Goal: Register for event/course

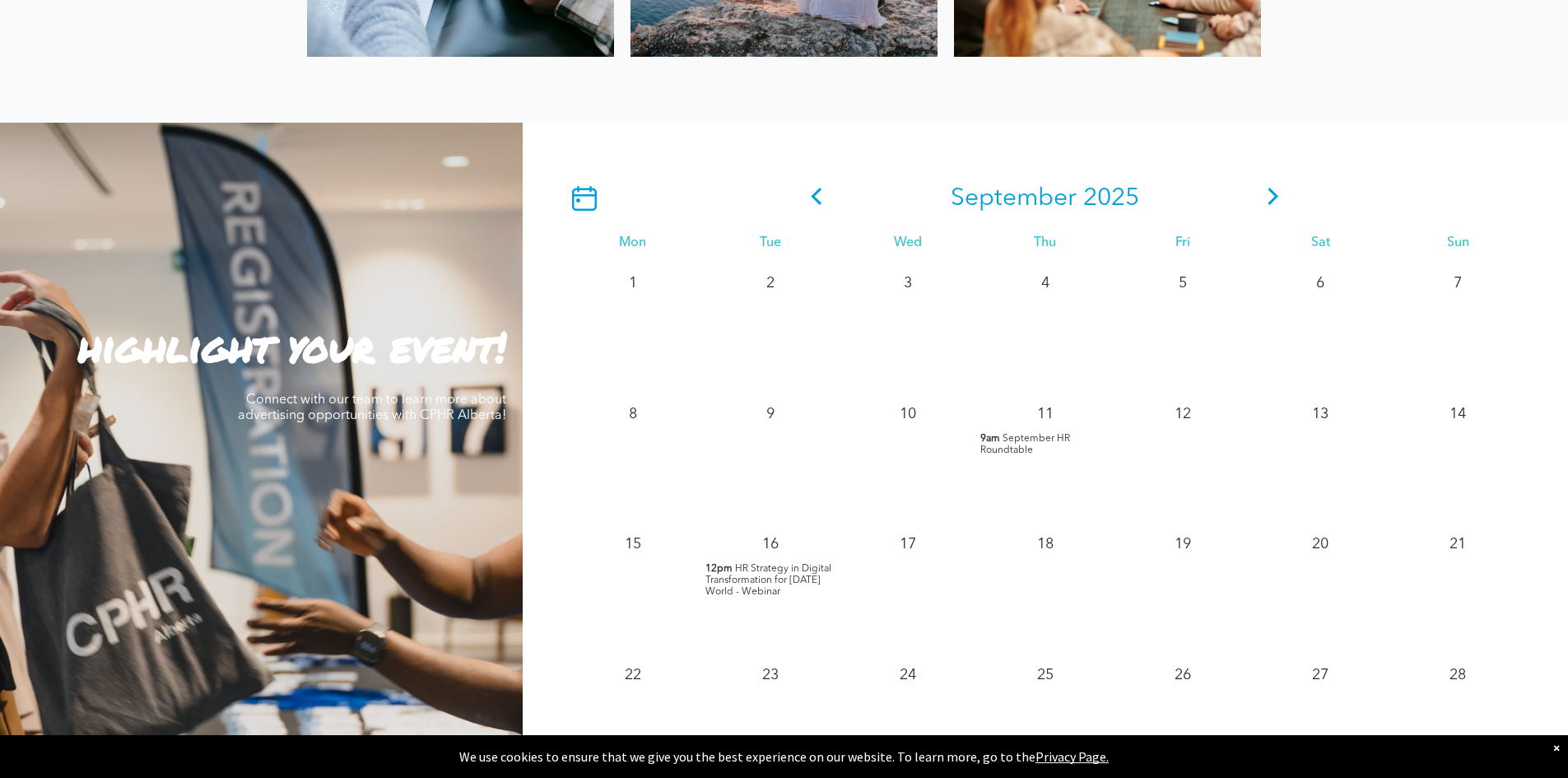
scroll to position [1235, 0]
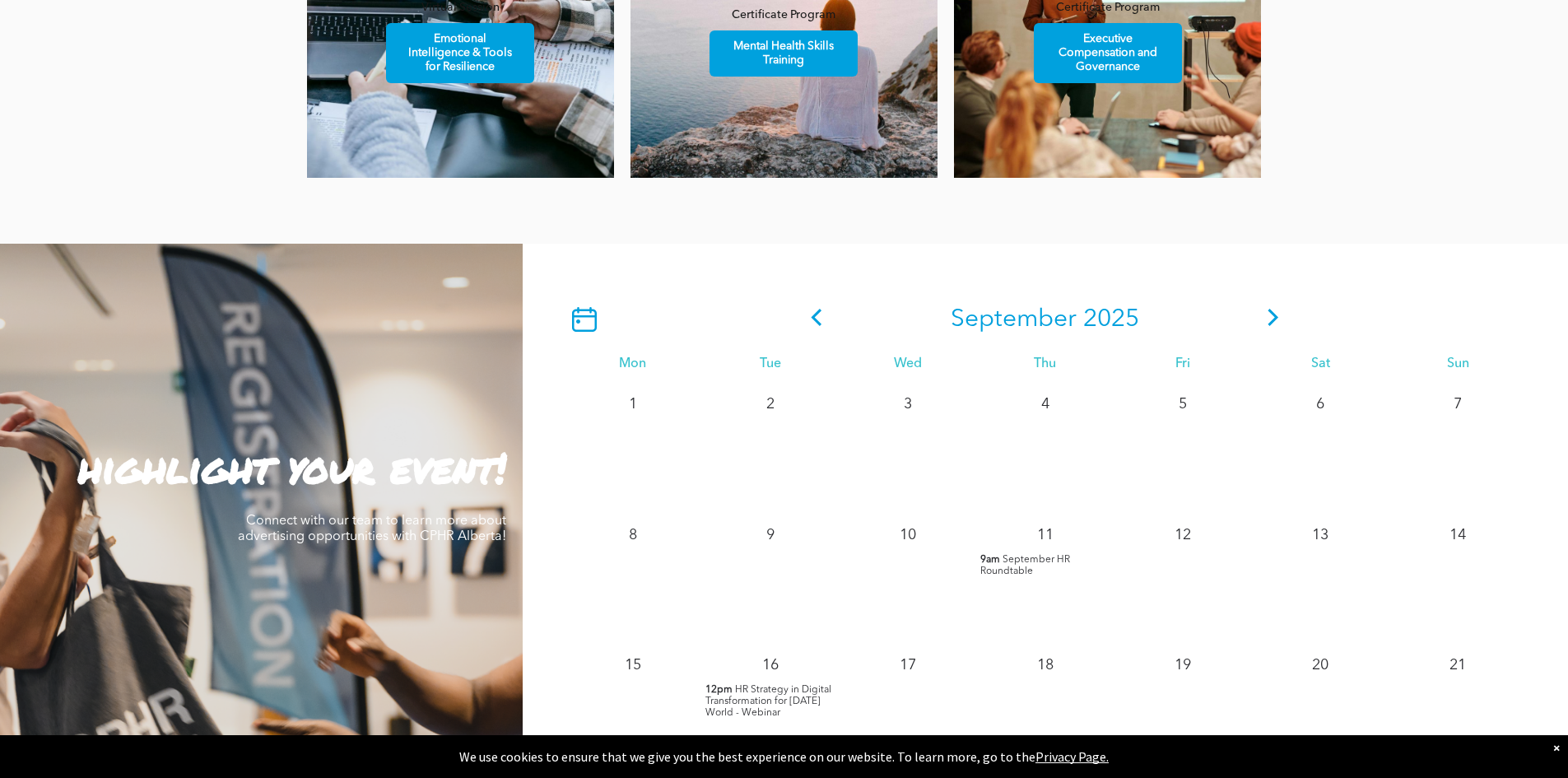
click at [1268, 321] on icon at bounding box center [1274, 317] width 25 height 17
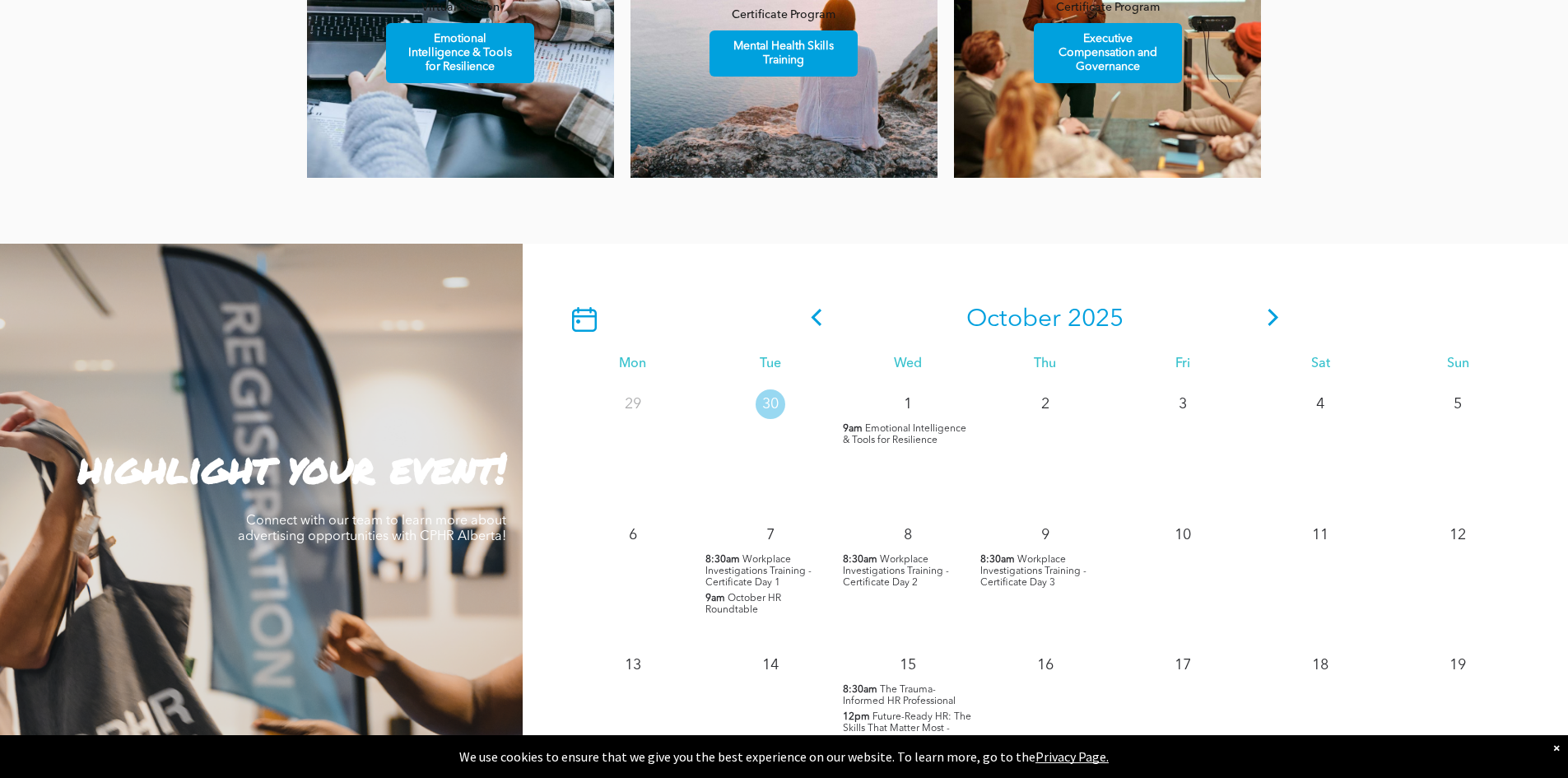
click at [1263, 321] on icon at bounding box center [1274, 317] width 25 height 17
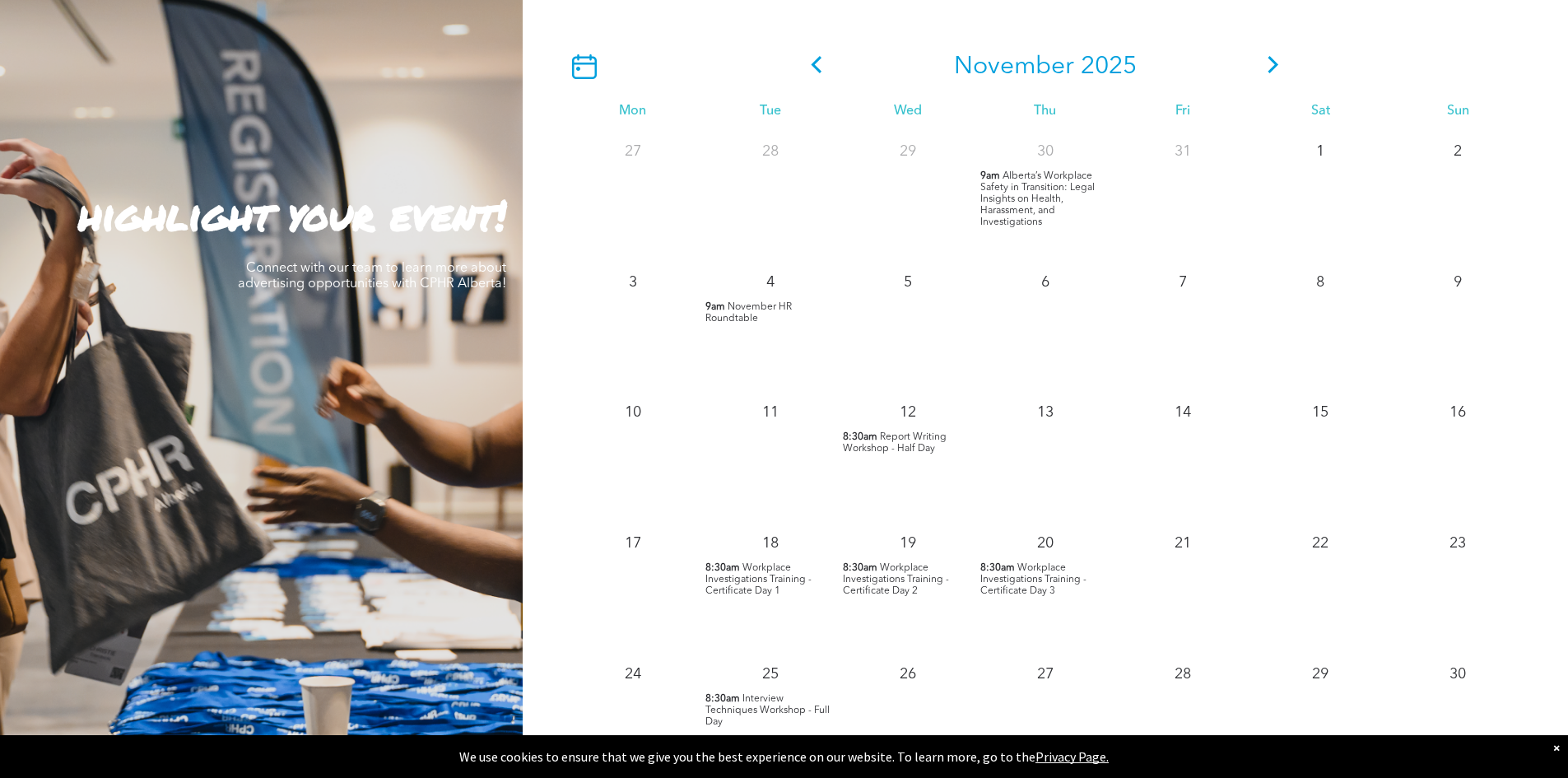
scroll to position [1318, 0]
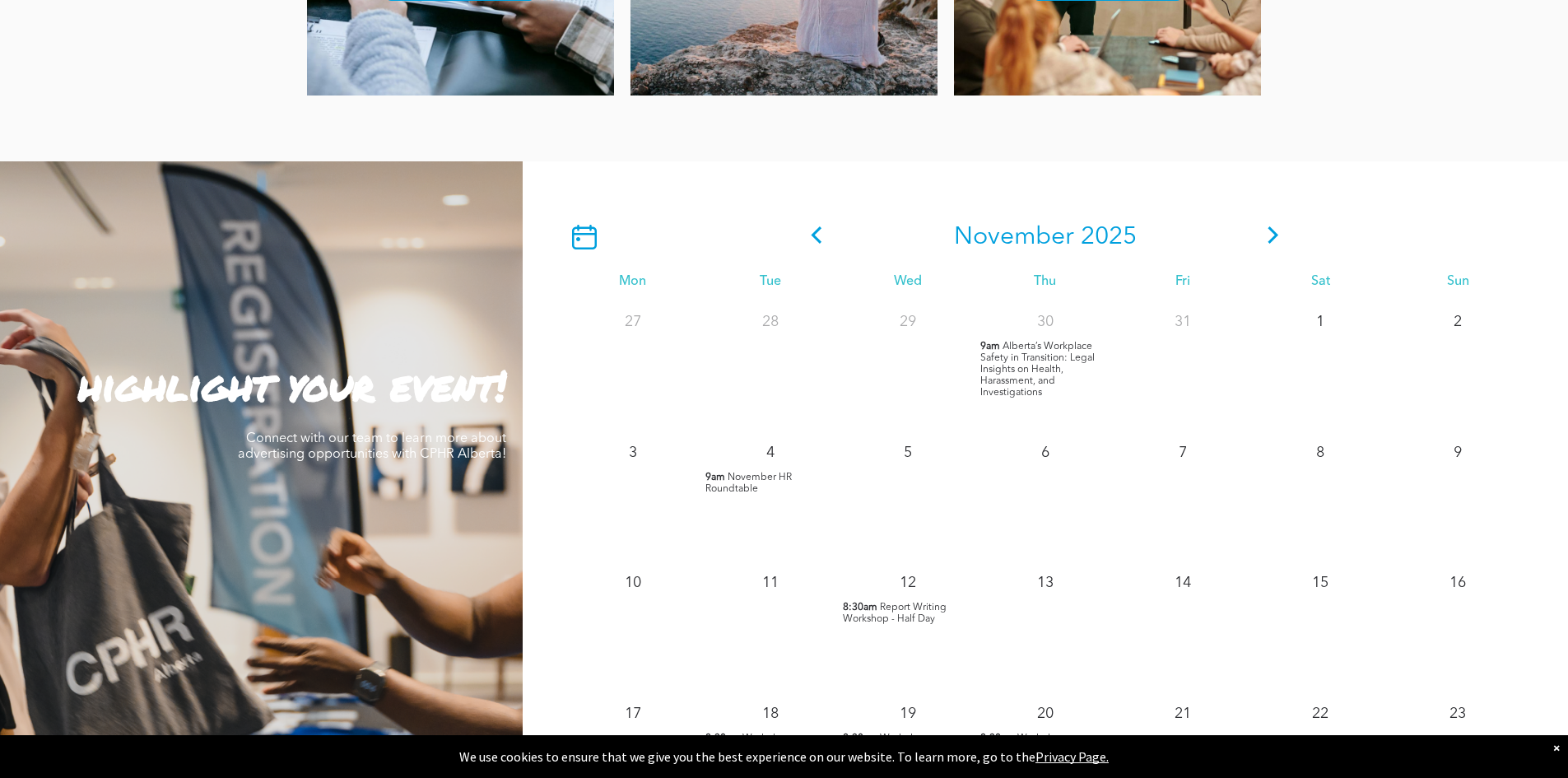
click at [1267, 240] on icon at bounding box center [1274, 235] width 25 height 17
click at [1280, 240] on icon at bounding box center [1274, 235] width 25 height 17
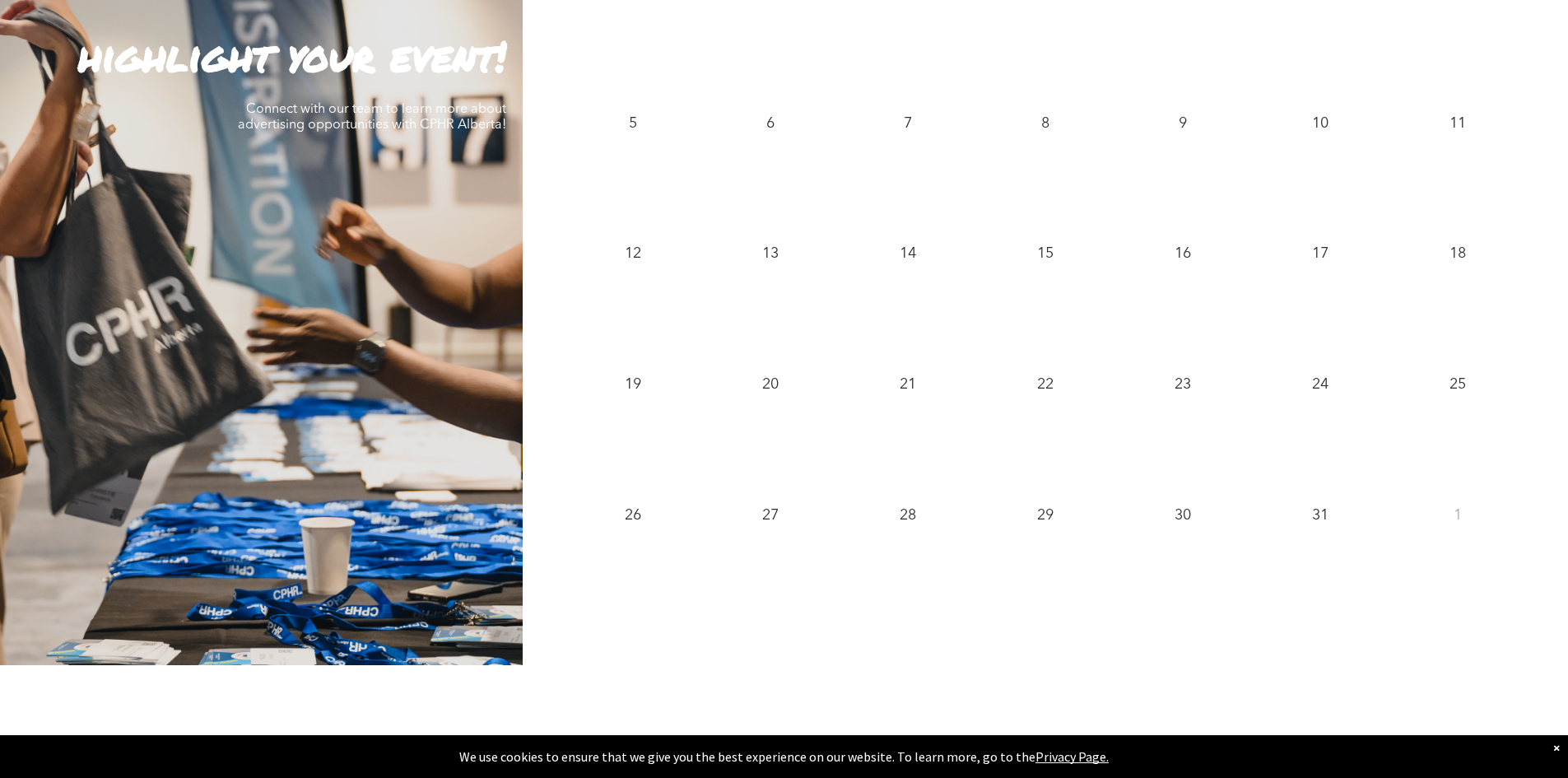
scroll to position [1400, 0]
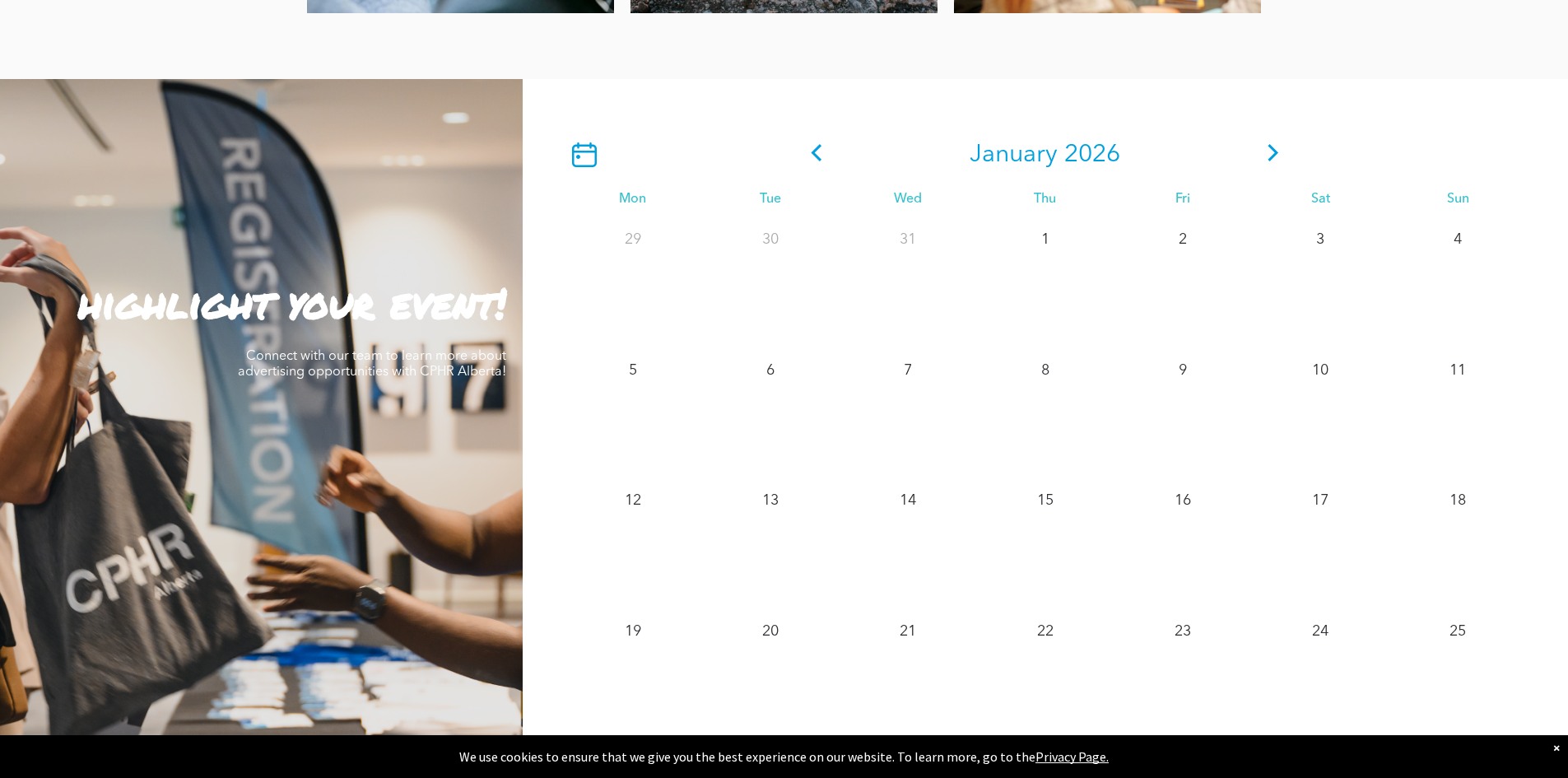
click at [1267, 157] on icon at bounding box center [1274, 153] width 25 height 17
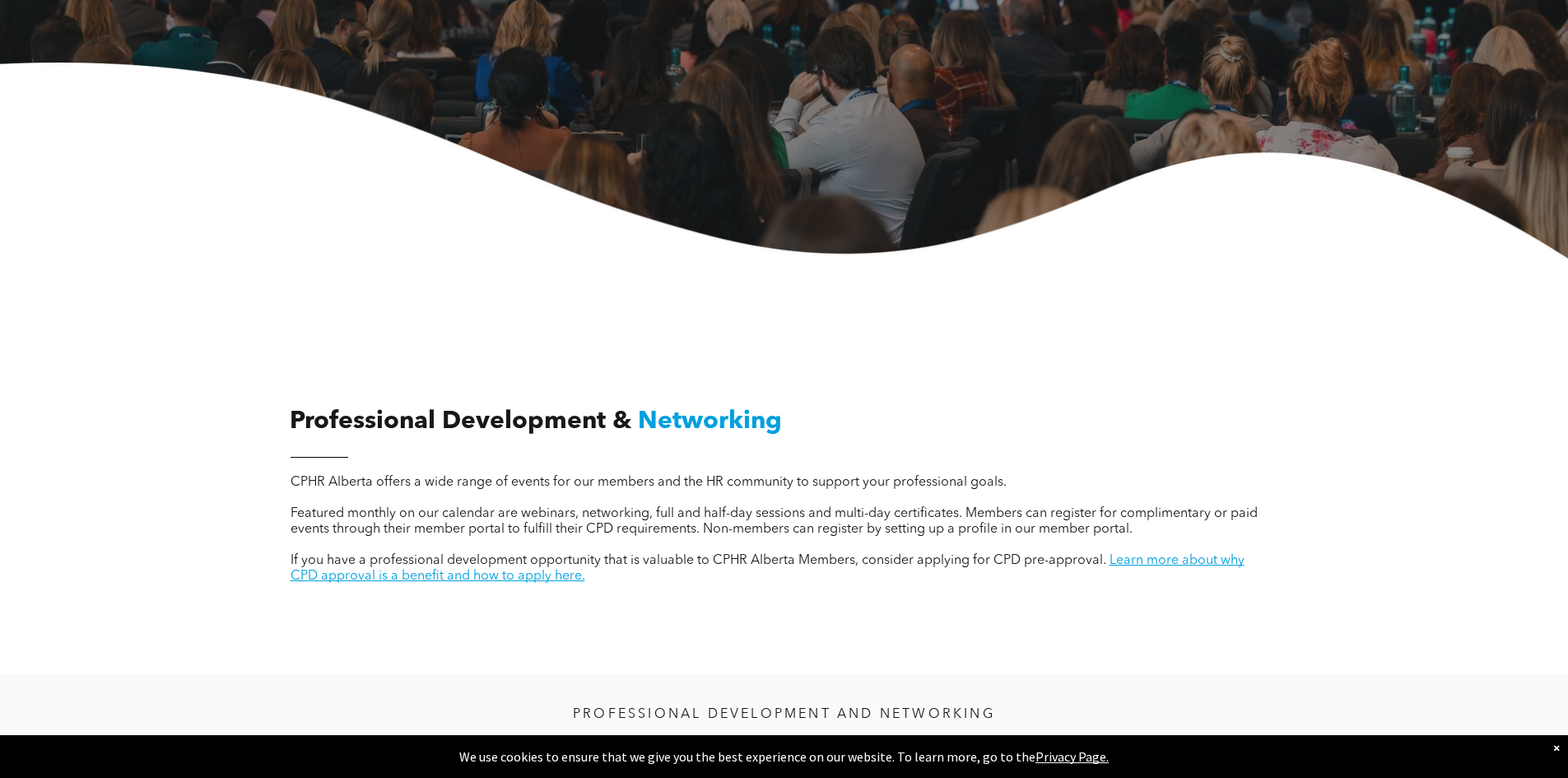
scroll to position [83, 0]
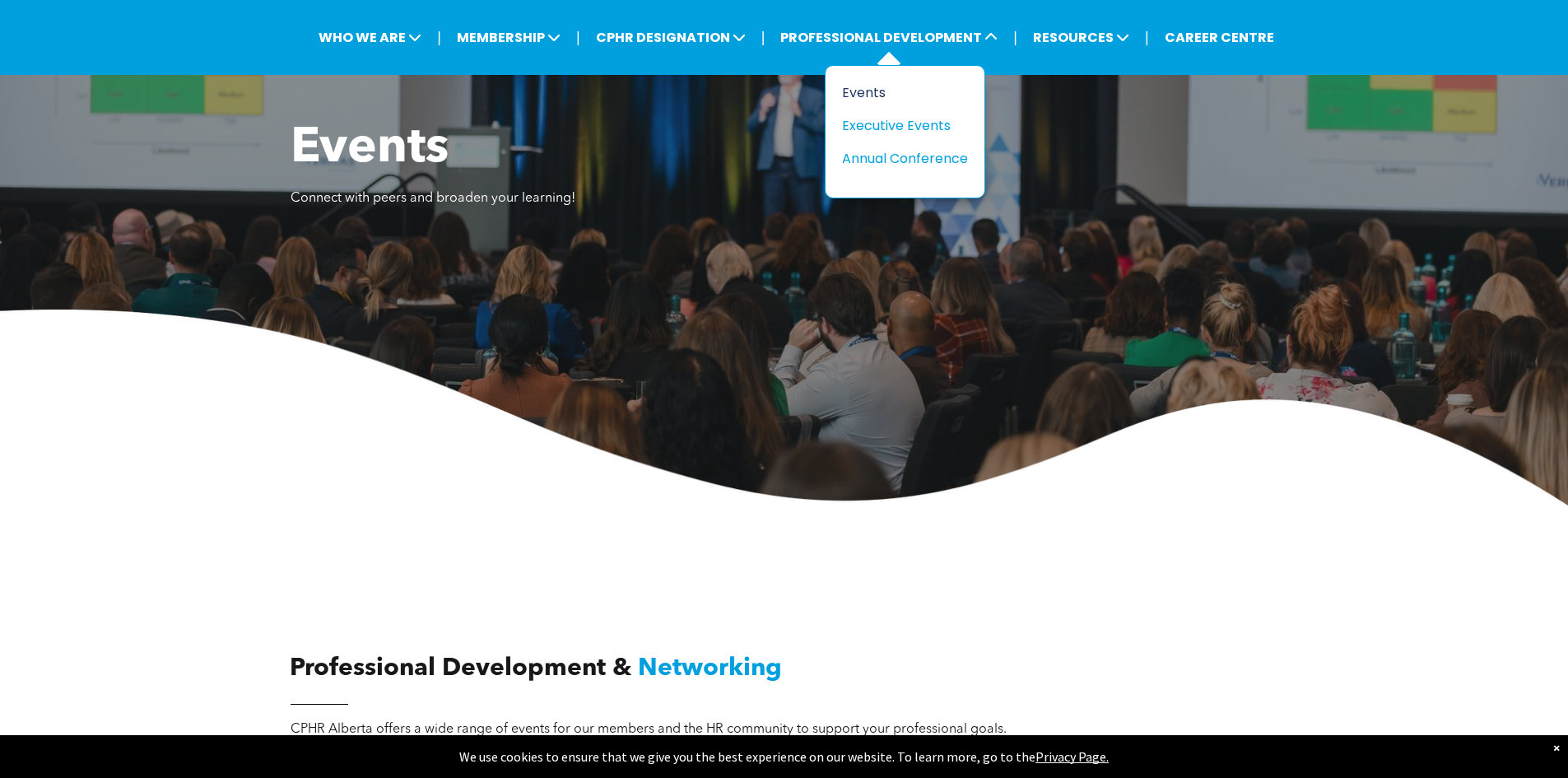
click at [863, 88] on div "Events" at bounding box center [899, 92] width 113 height 20
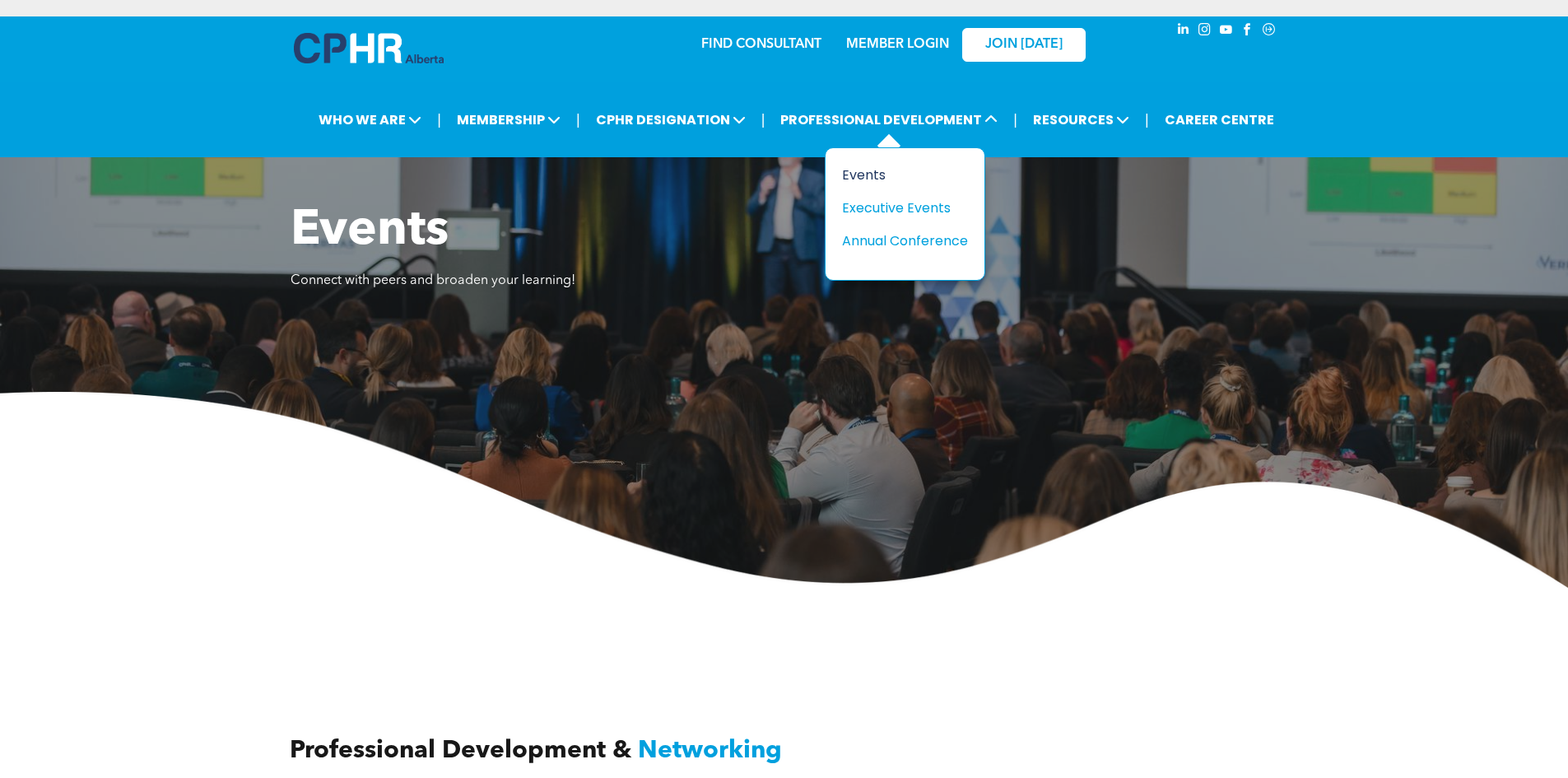
click at [867, 177] on div "Events" at bounding box center [899, 174] width 113 height 20
click at [867, 177] on div "Events" at bounding box center [886, 174] width 113 height 20
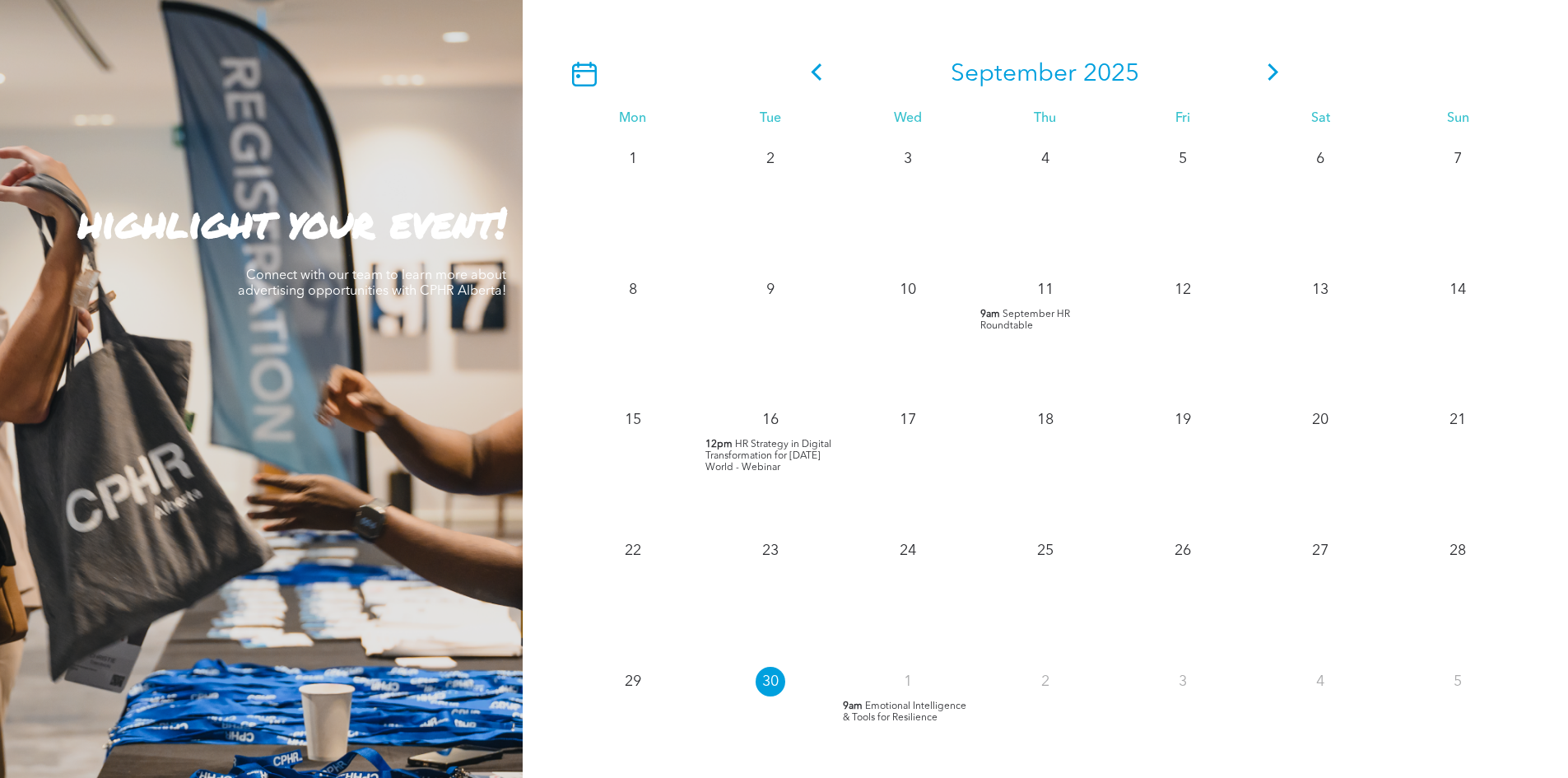
scroll to position [1318, 0]
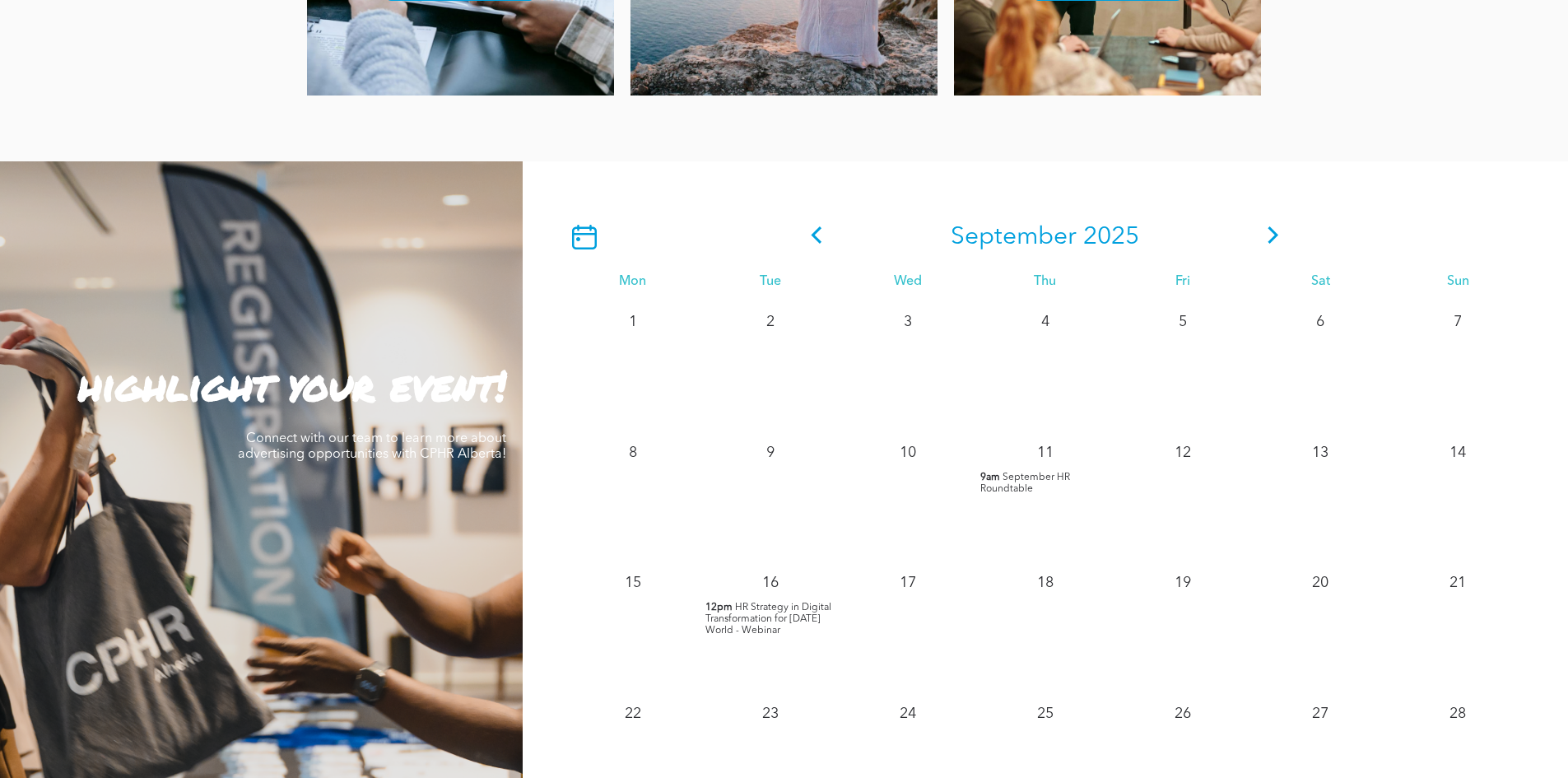
click at [1274, 238] on icon at bounding box center [1274, 235] width 25 height 17
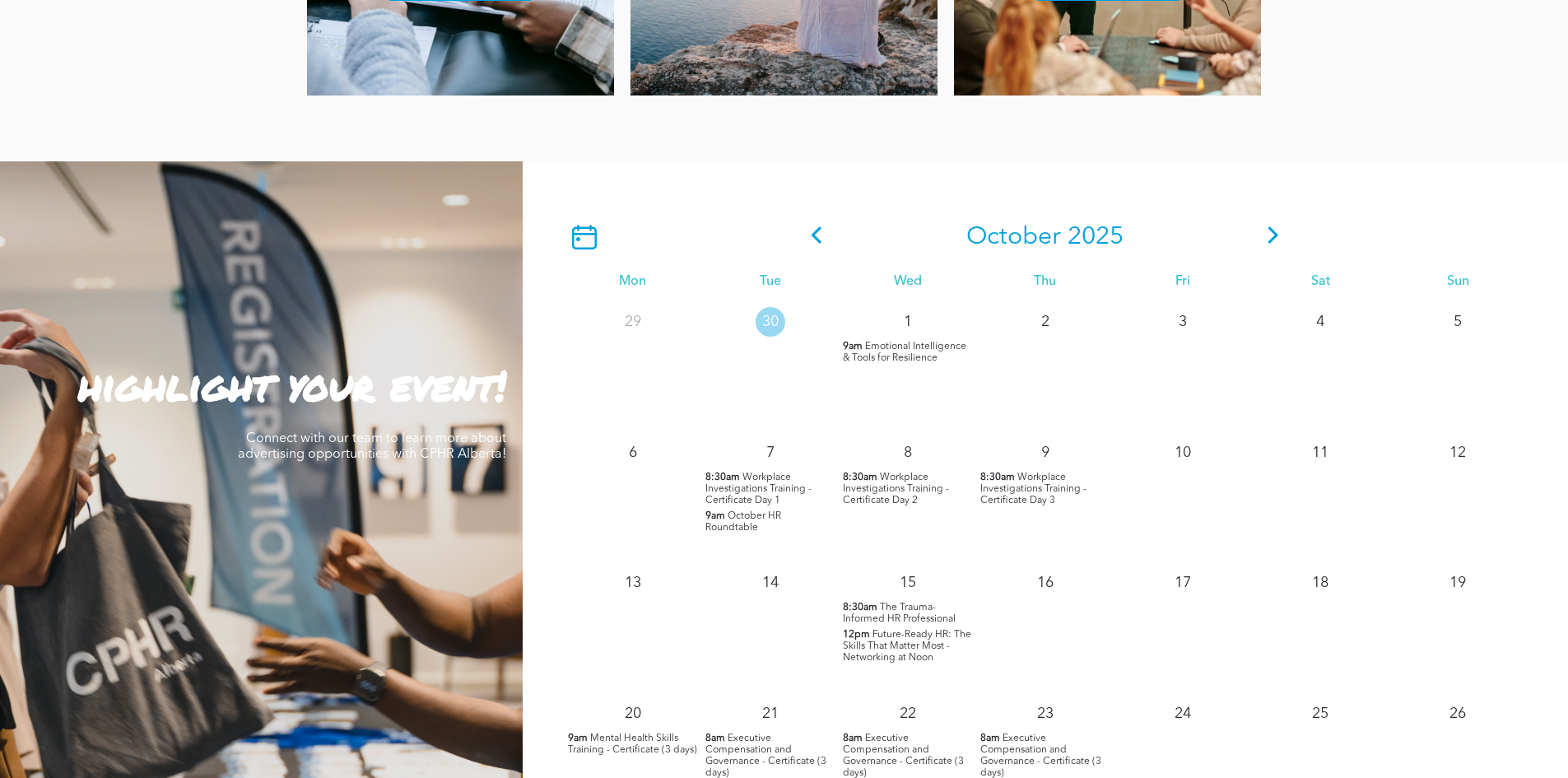
click at [755, 488] on span "Workplace Investigations Training - Certificate Day 1" at bounding box center [759, 489] width 106 height 33
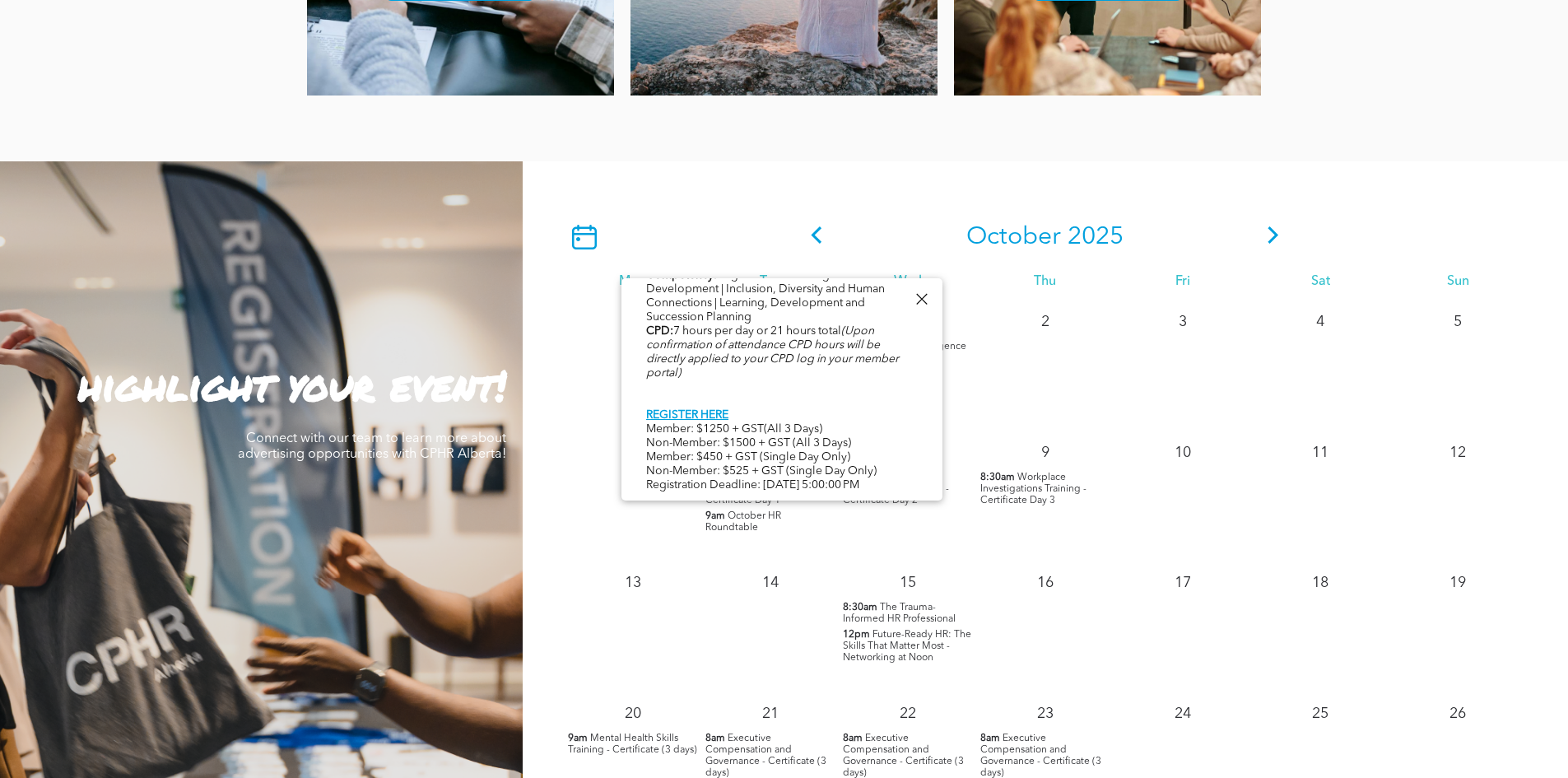
scroll to position [1482, 0]
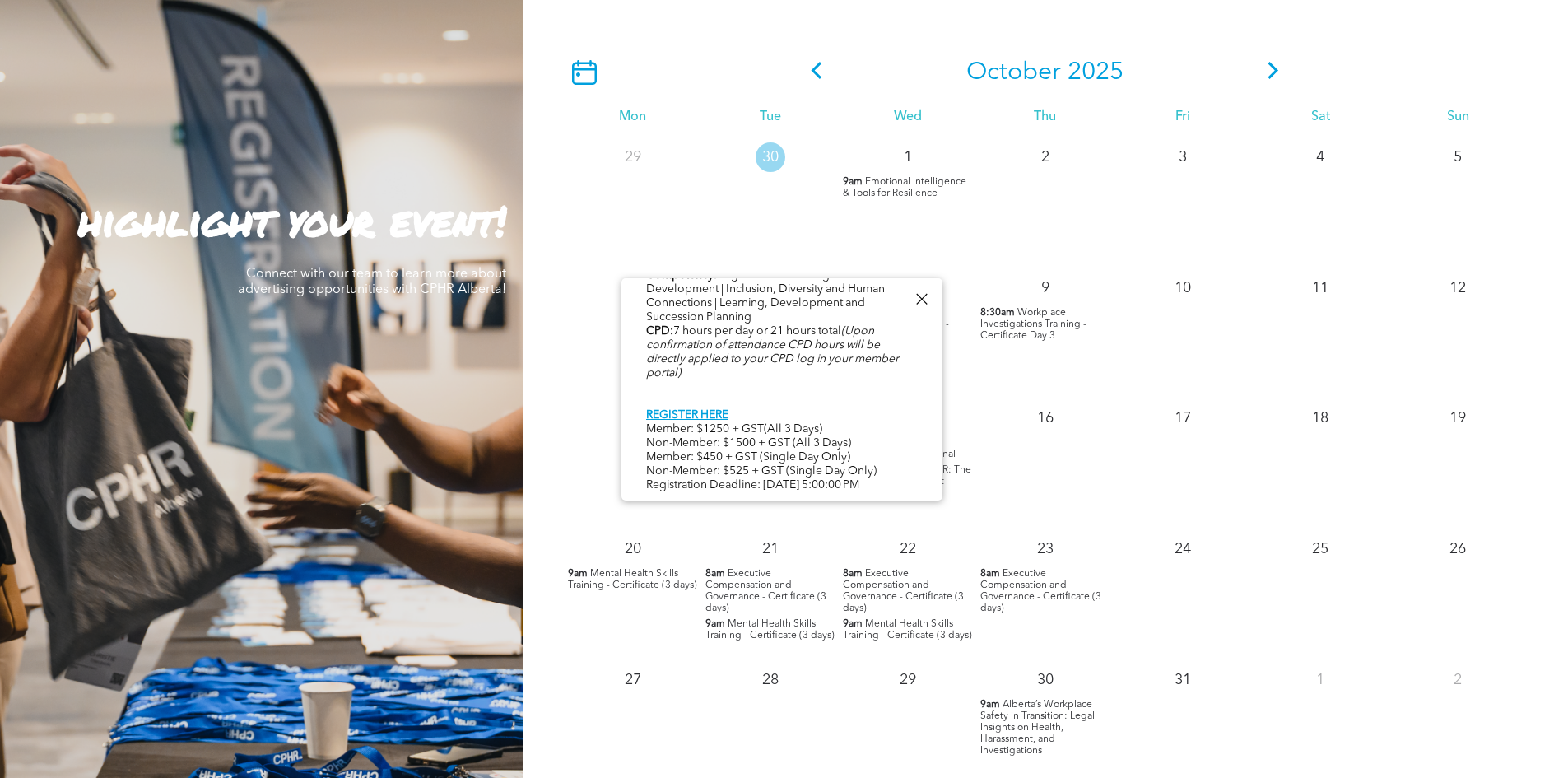
click at [921, 297] on div at bounding box center [921, 299] width 22 height 22
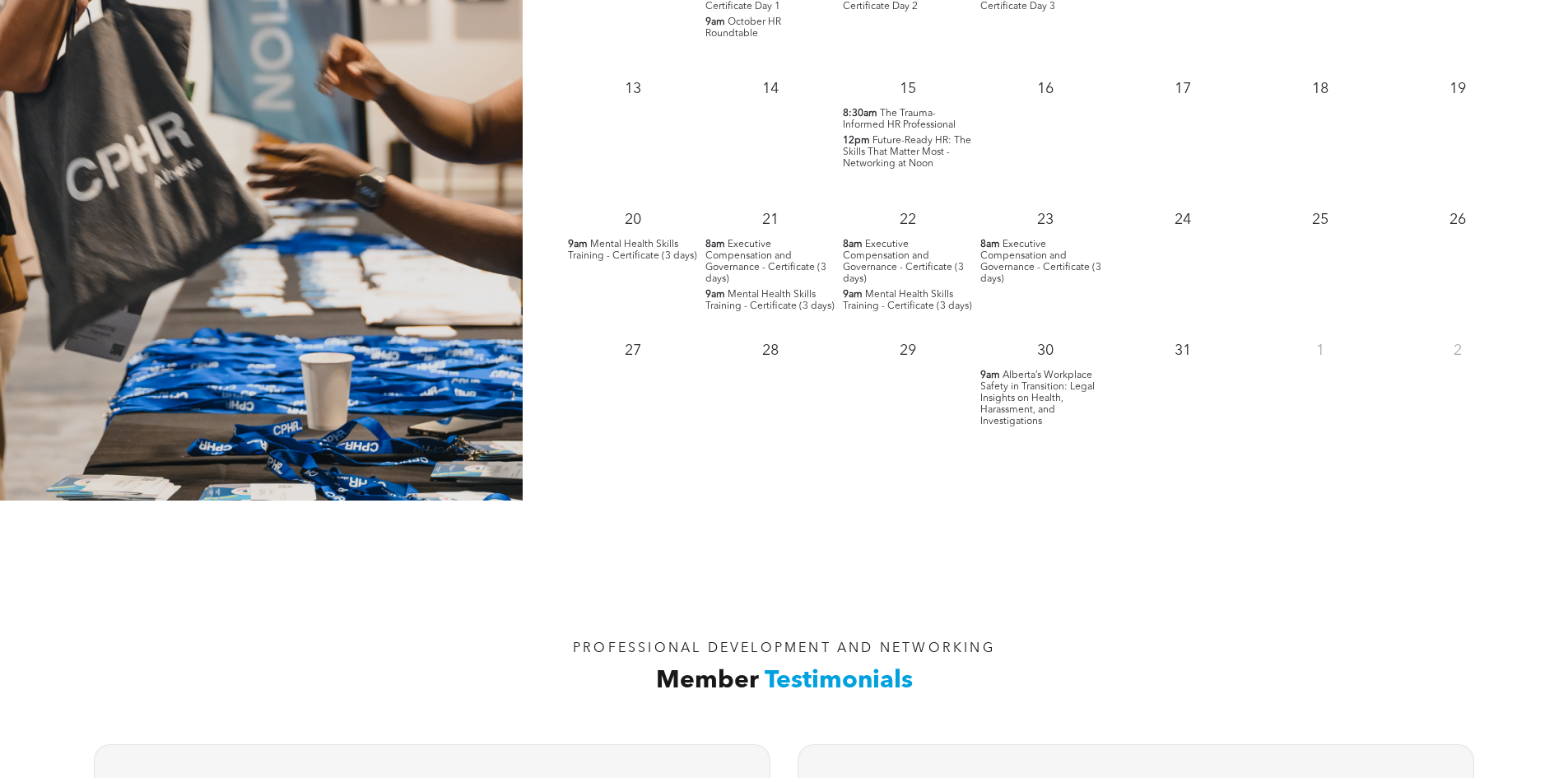
scroll to position [1565, 0]
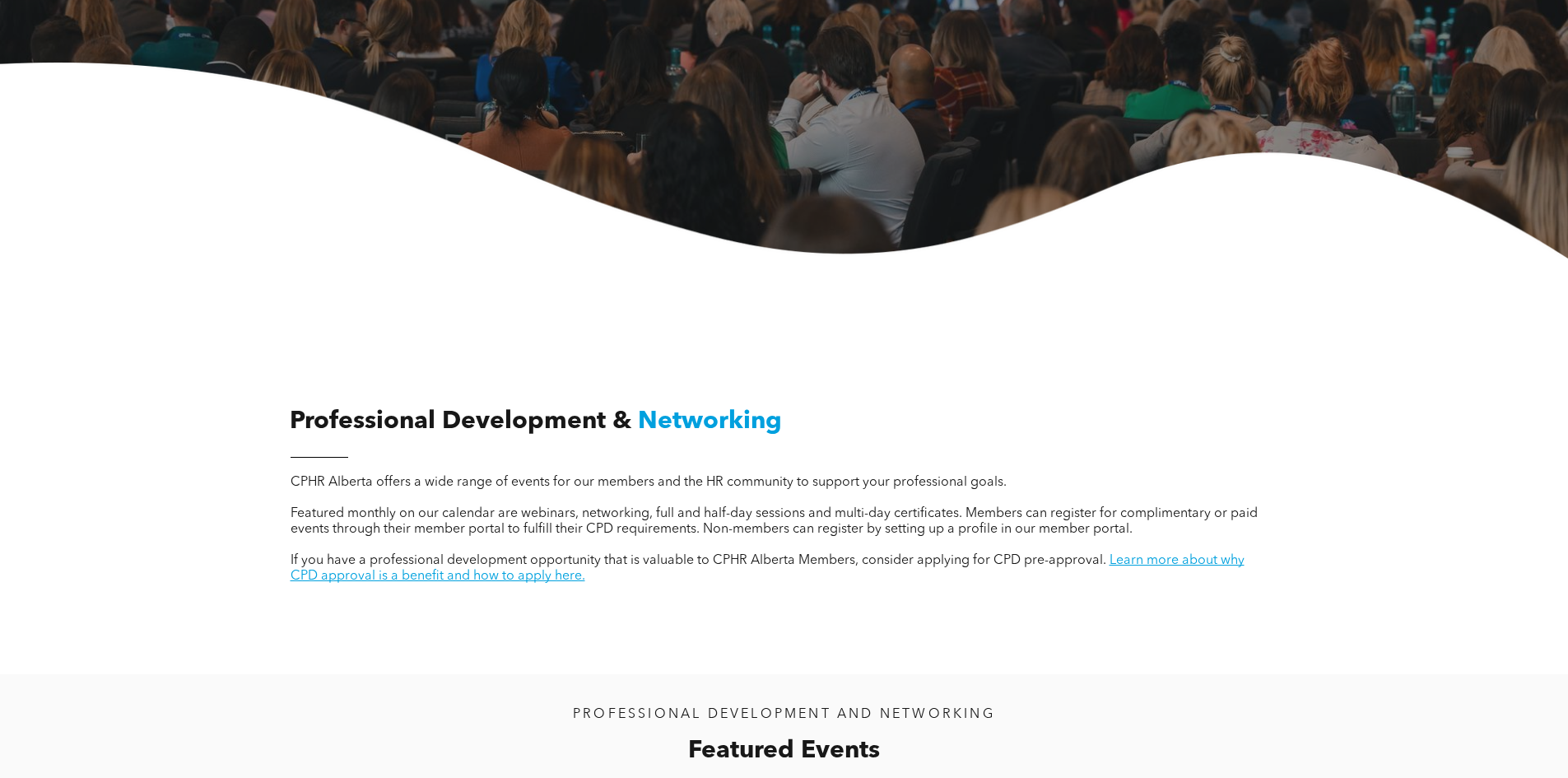
scroll to position [659, 0]
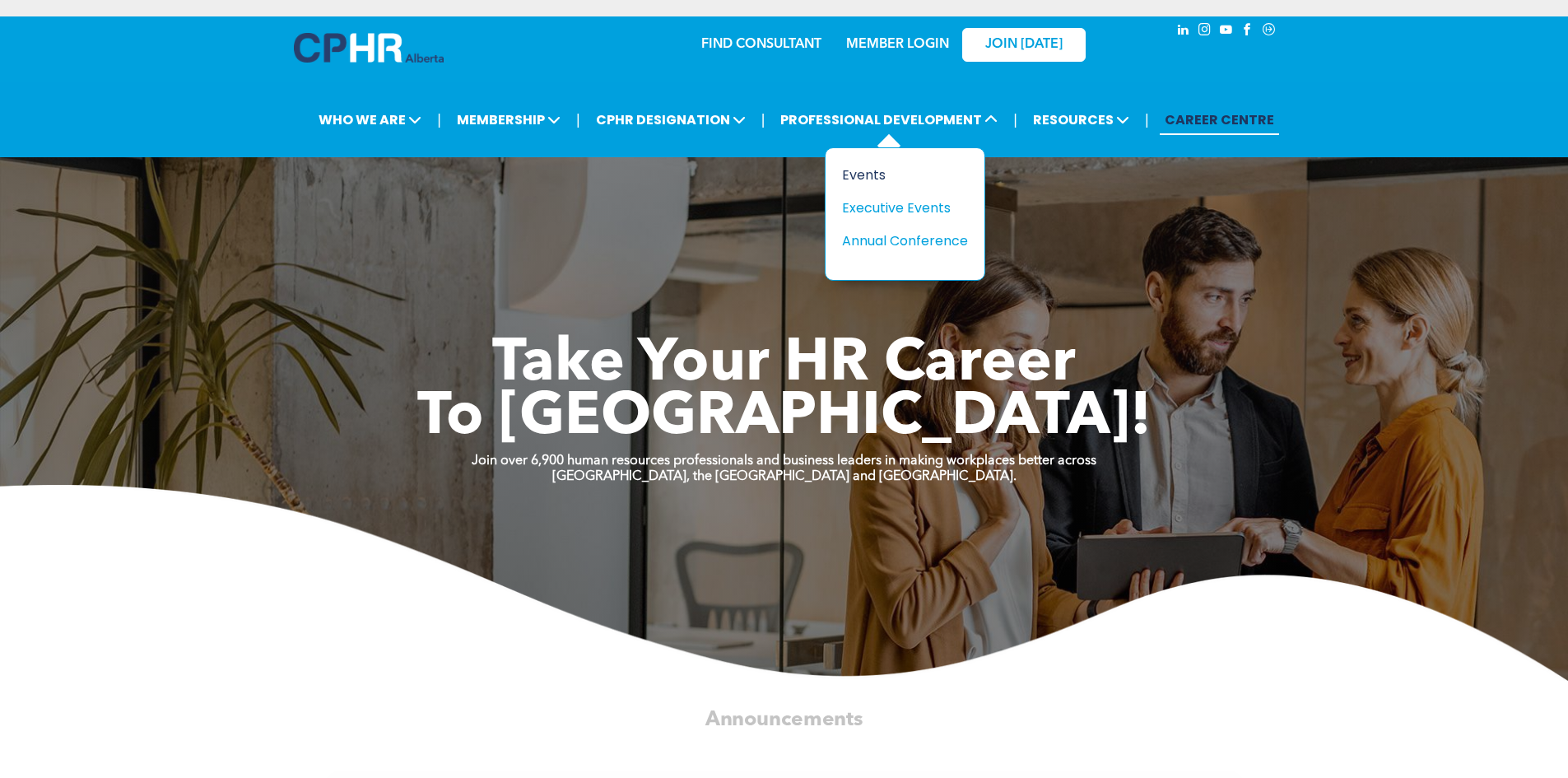
click at [878, 179] on div "Events" at bounding box center [899, 174] width 113 height 20
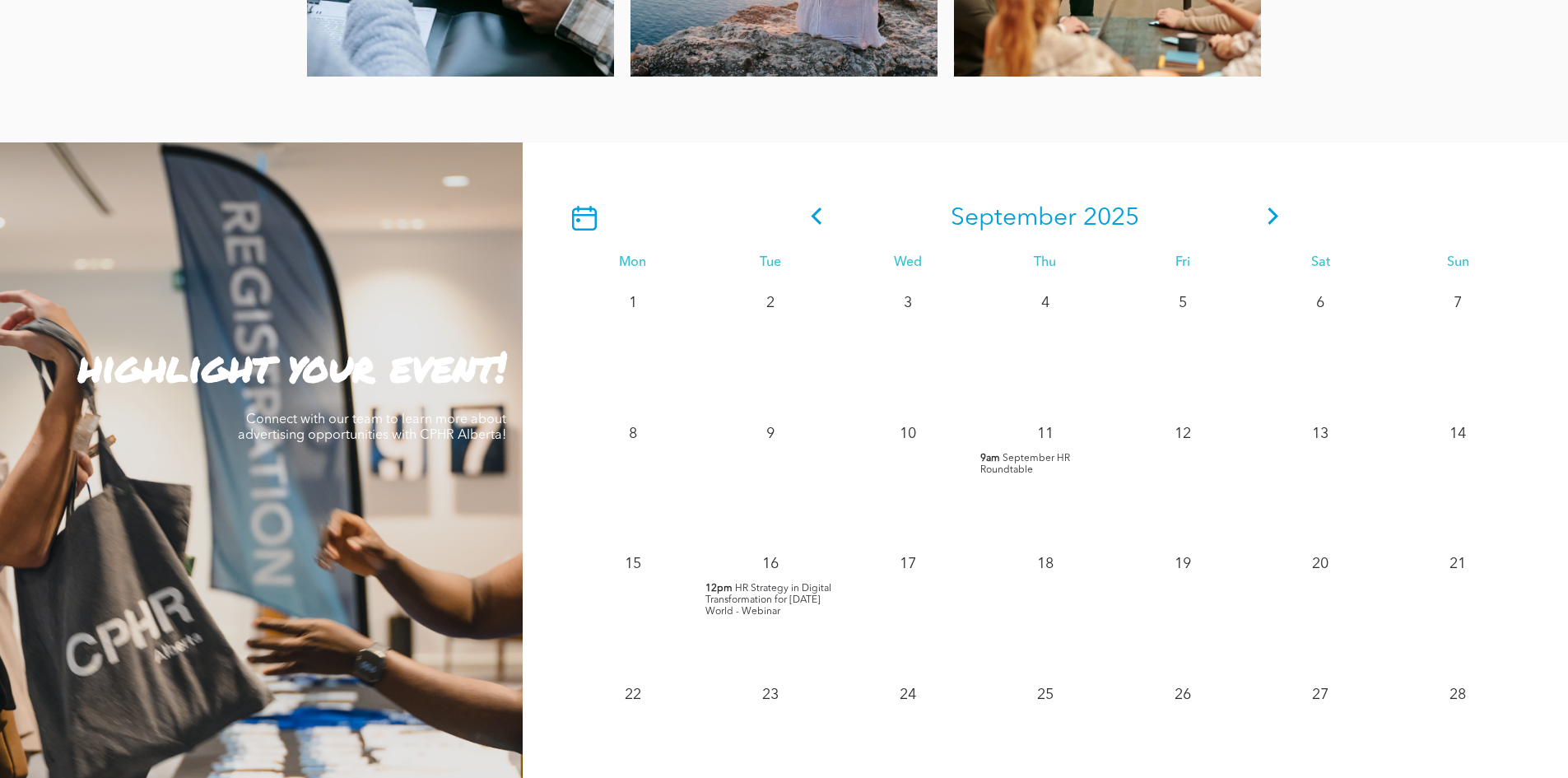
scroll to position [1482, 0]
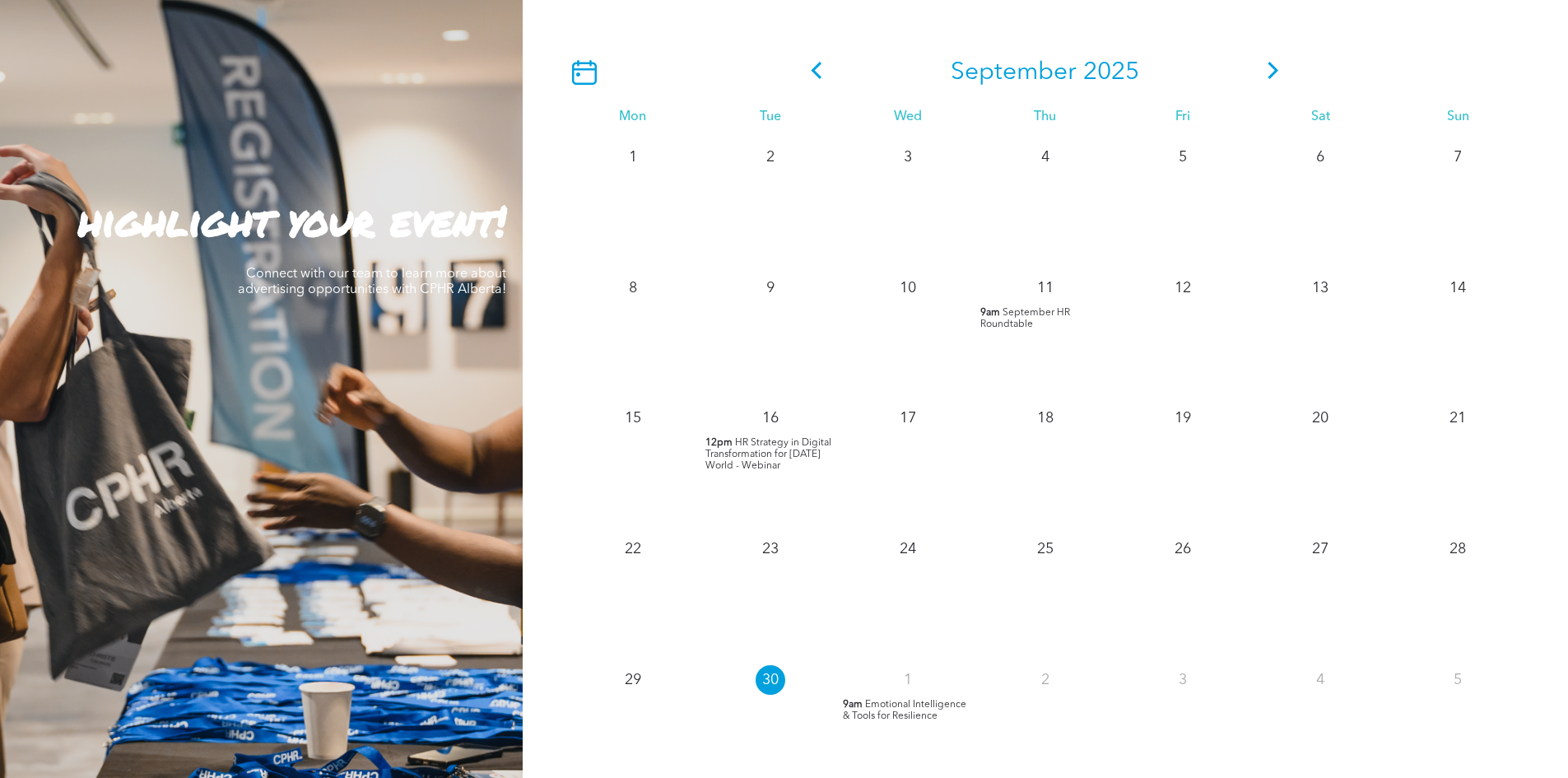
click at [1277, 75] on icon at bounding box center [1273, 70] width 11 height 17
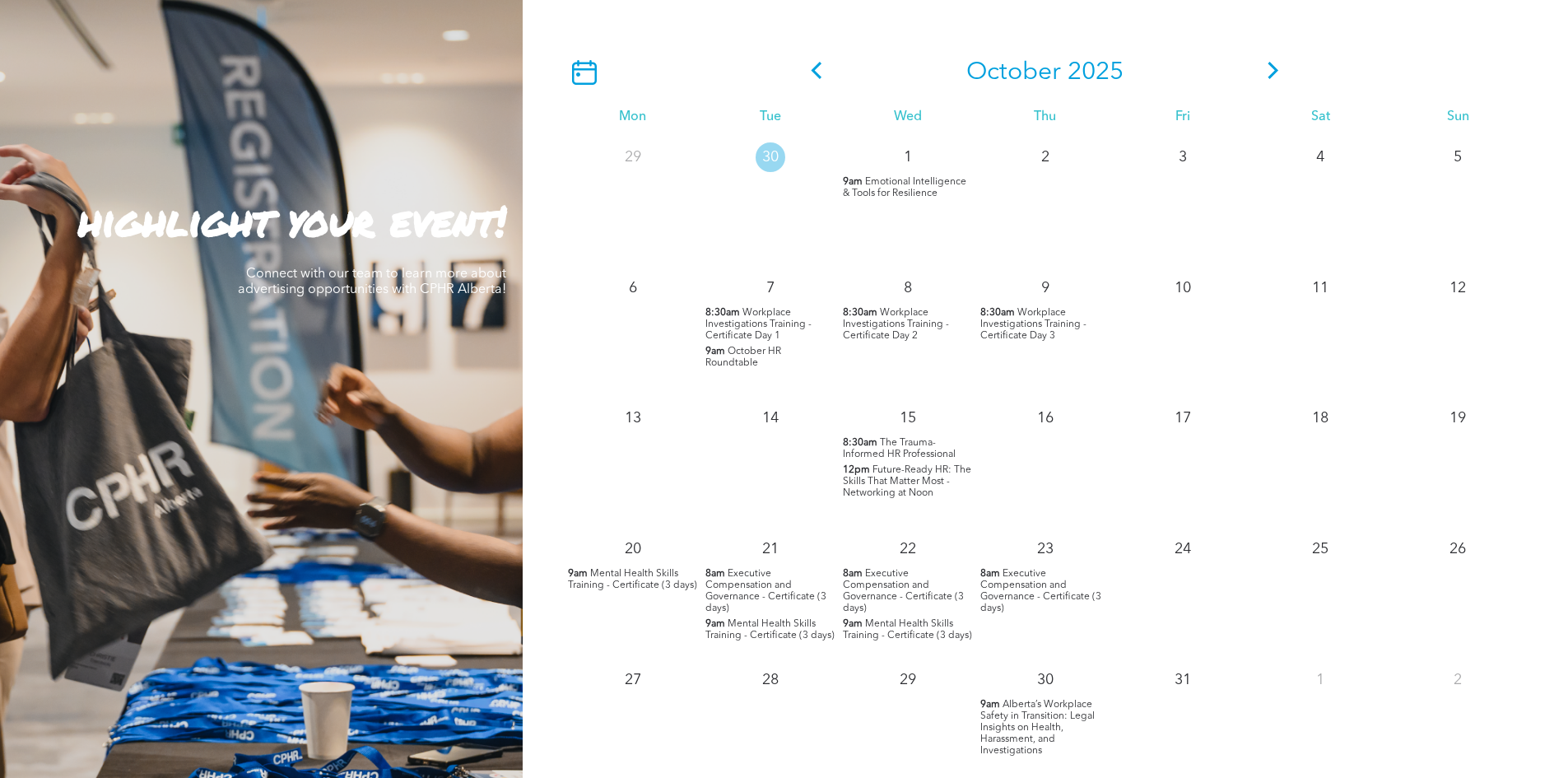
click at [1270, 71] on icon at bounding box center [1274, 70] width 25 height 17
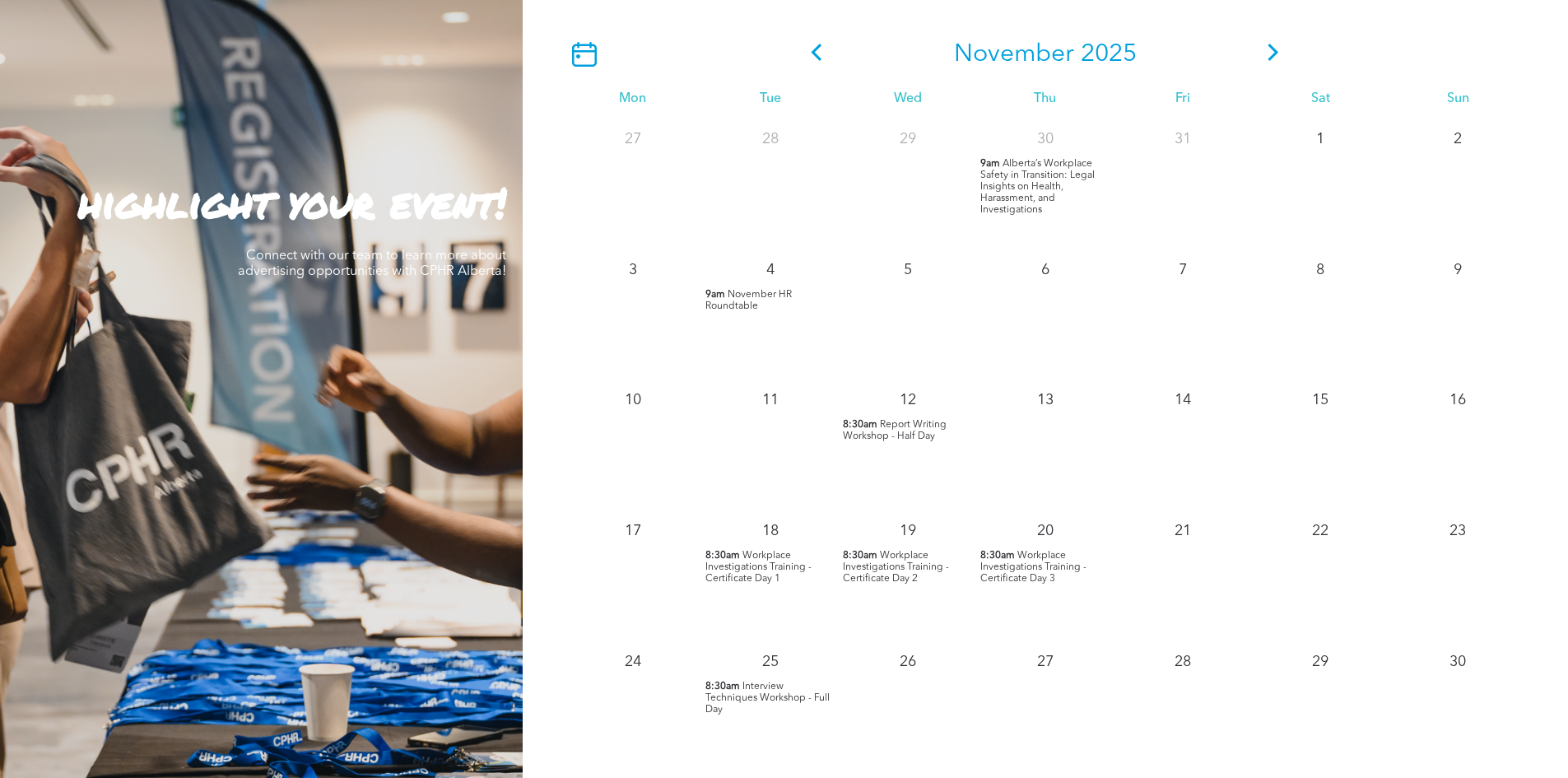
scroll to position [1318, 0]
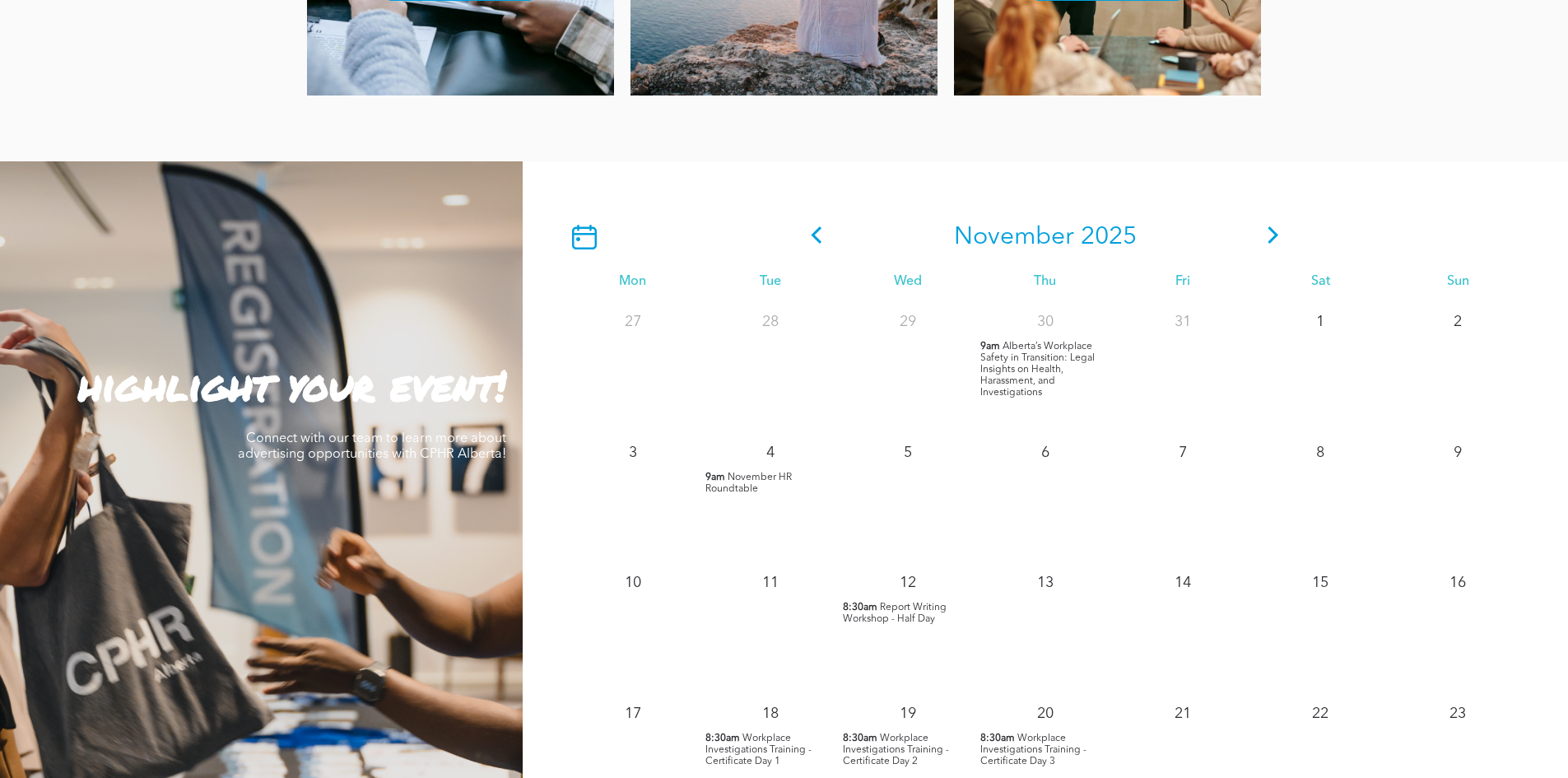
click at [1274, 240] on icon at bounding box center [1273, 235] width 11 height 17
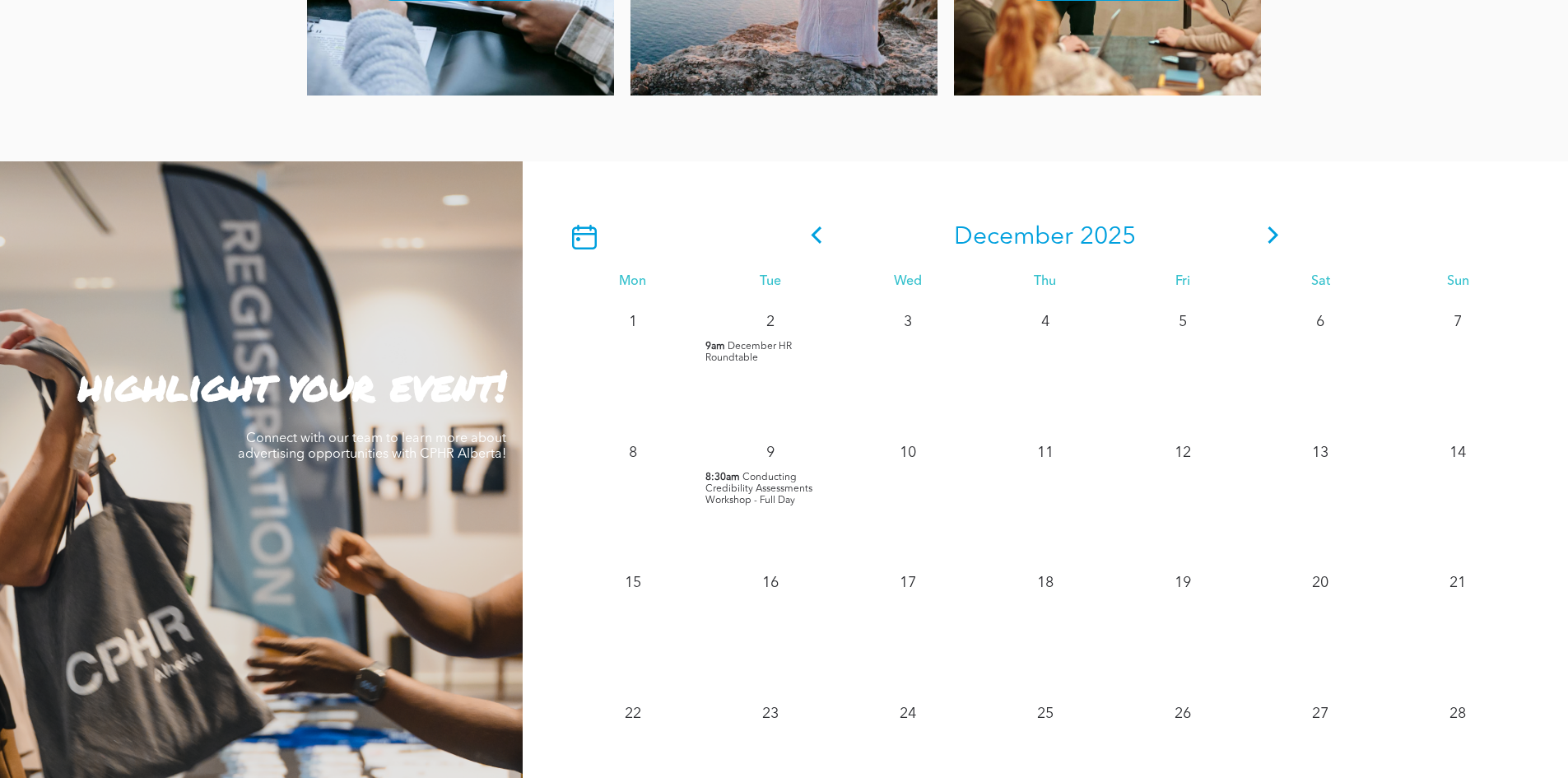
click at [809, 240] on icon at bounding box center [817, 235] width 25 height 17
